Goal: Use online tool/utility: Utilize a website feature to perform a specific function

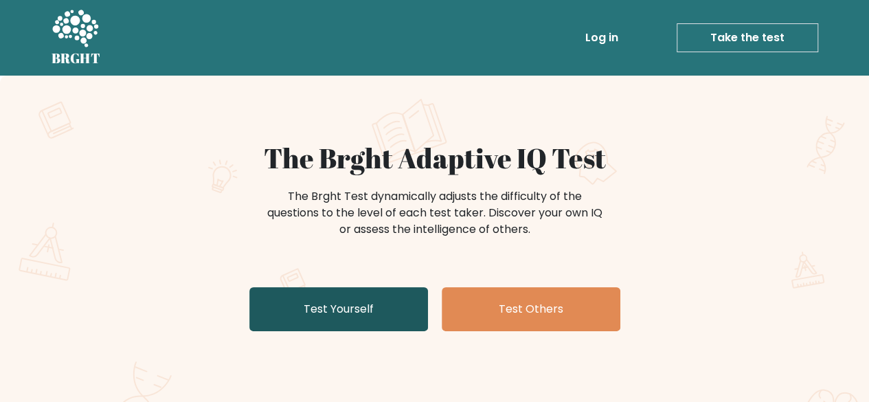
click at [394, 316] on link "Test Yourself" at bounding box center [338, 309] width 179 height 44
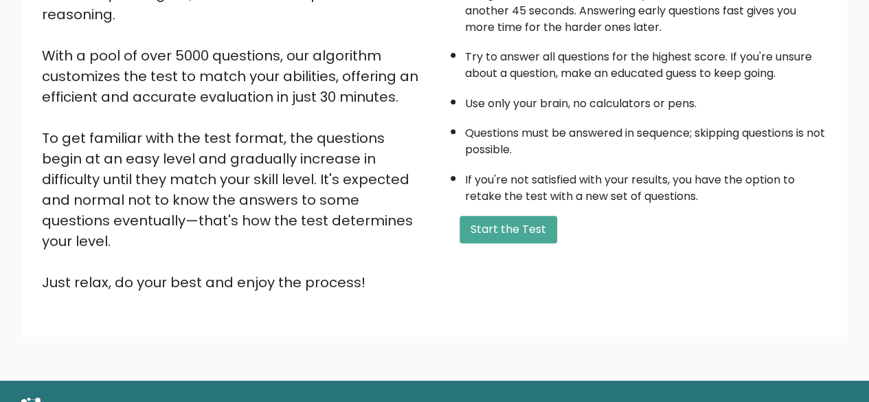
scroll to position [227, 0]
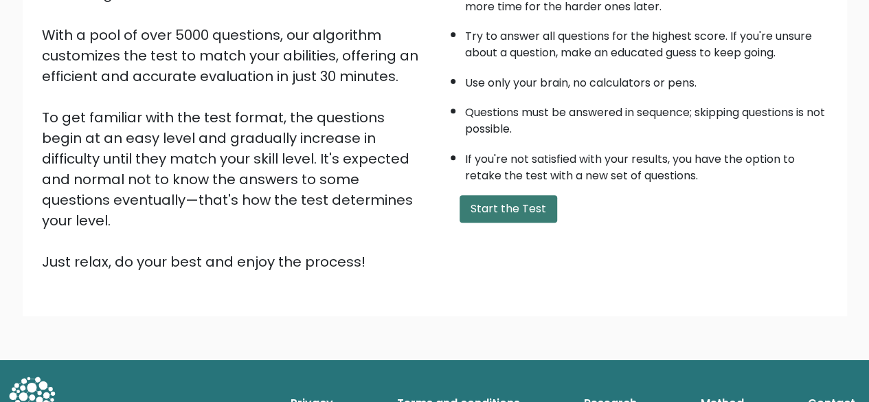
click at [506, 204] on button "Start the Test" at bounding box center [509, 208] width 98 height 27
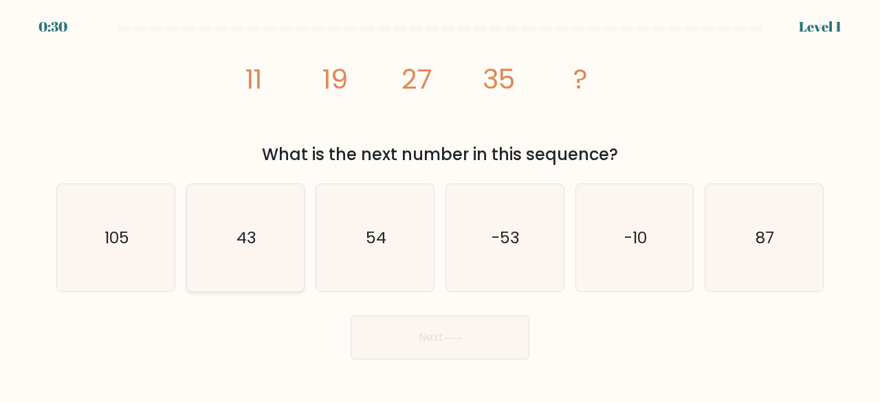
drag, startPoint x: 256, startPoint y: 249, endPoint x: 267, endPoint y: 256, distance: 12.6
click at [256, 250] on icon "43" at bounding box center [246, 238] width 108 height 108
click at [440, 205] on input "b. 43" at bounding box center [440, 202] width 1 height 3
radio input "true"
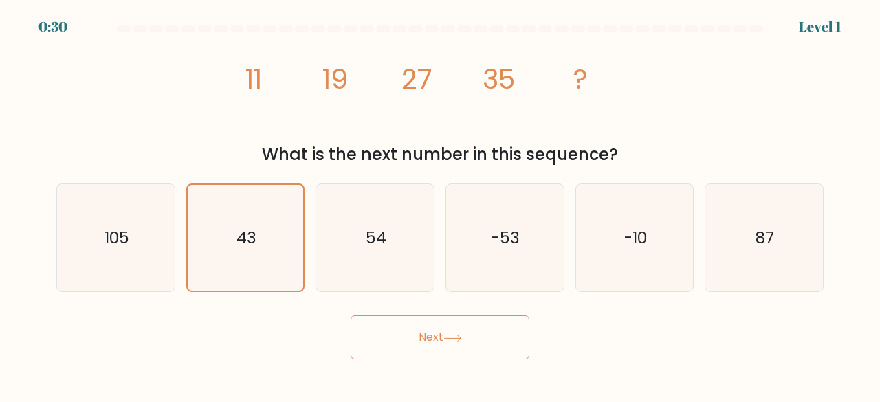
click at [480, 351] on button "Next" at bounding box center [439, 337] width 179 height 44
